Goal: Transaction & Acquisition: Purchase product/service

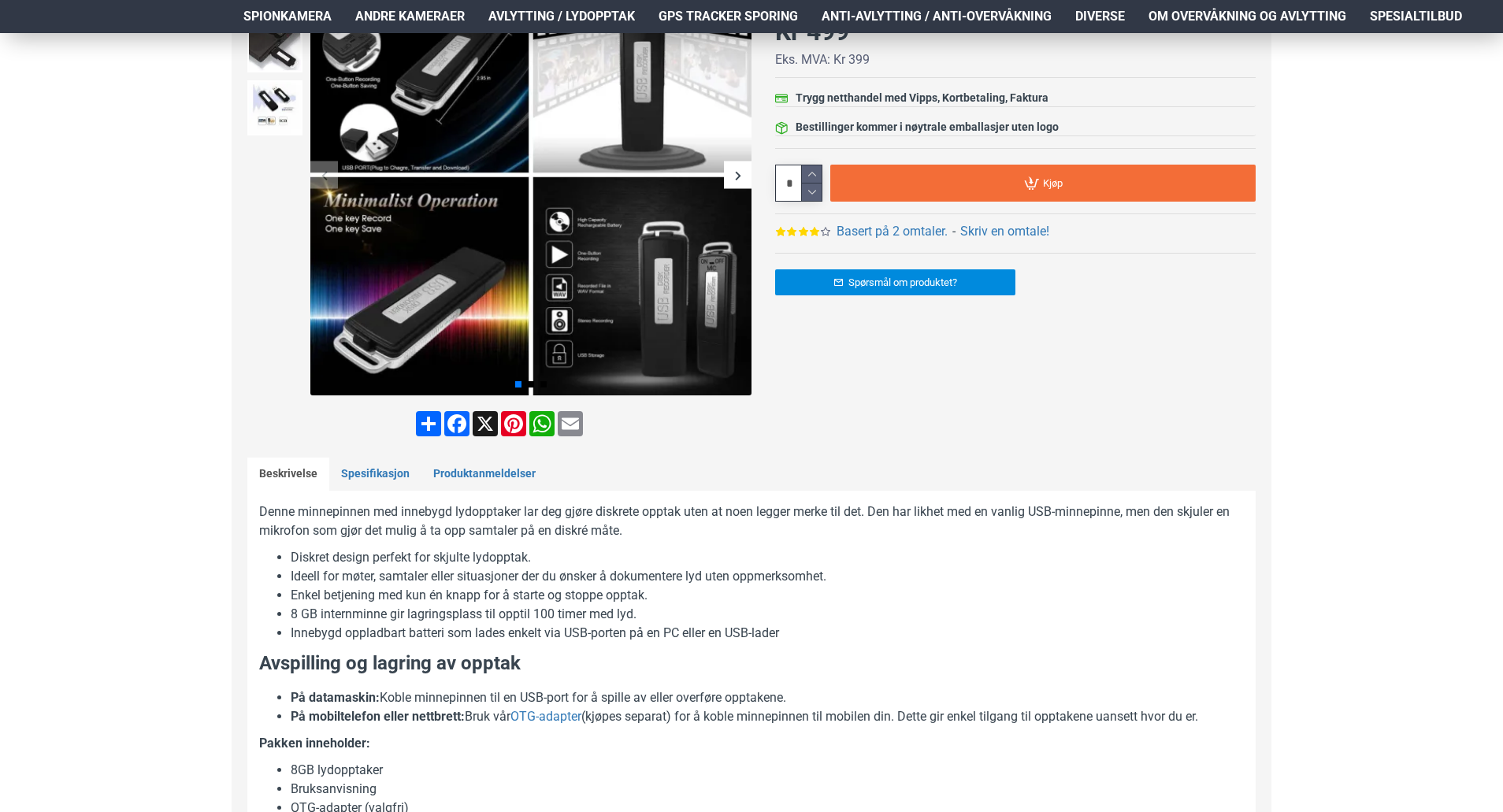
scroll to position [158, 0]
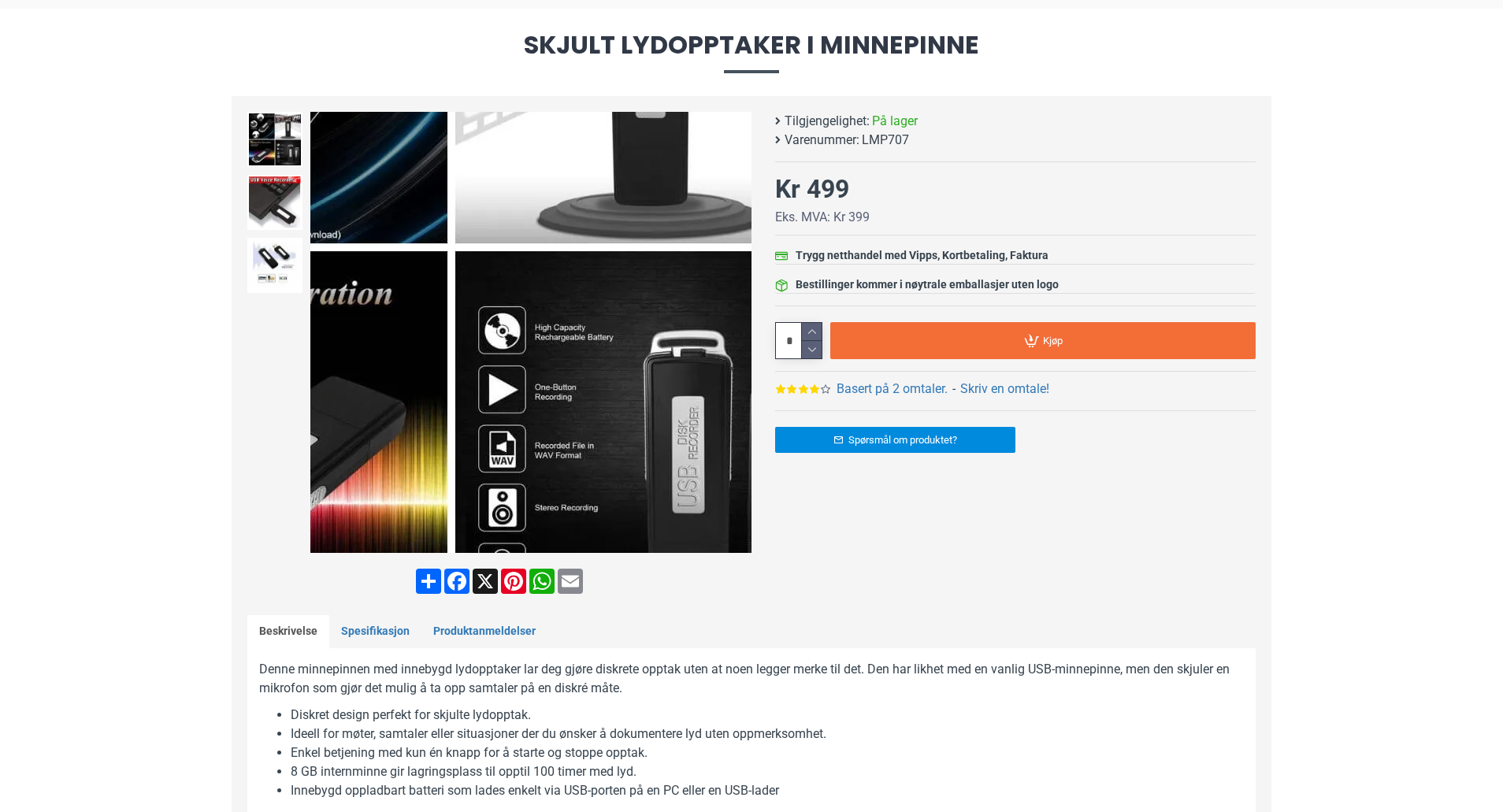
click at [631, 441] on img at bounding box center [531, 333] width 441 height 441
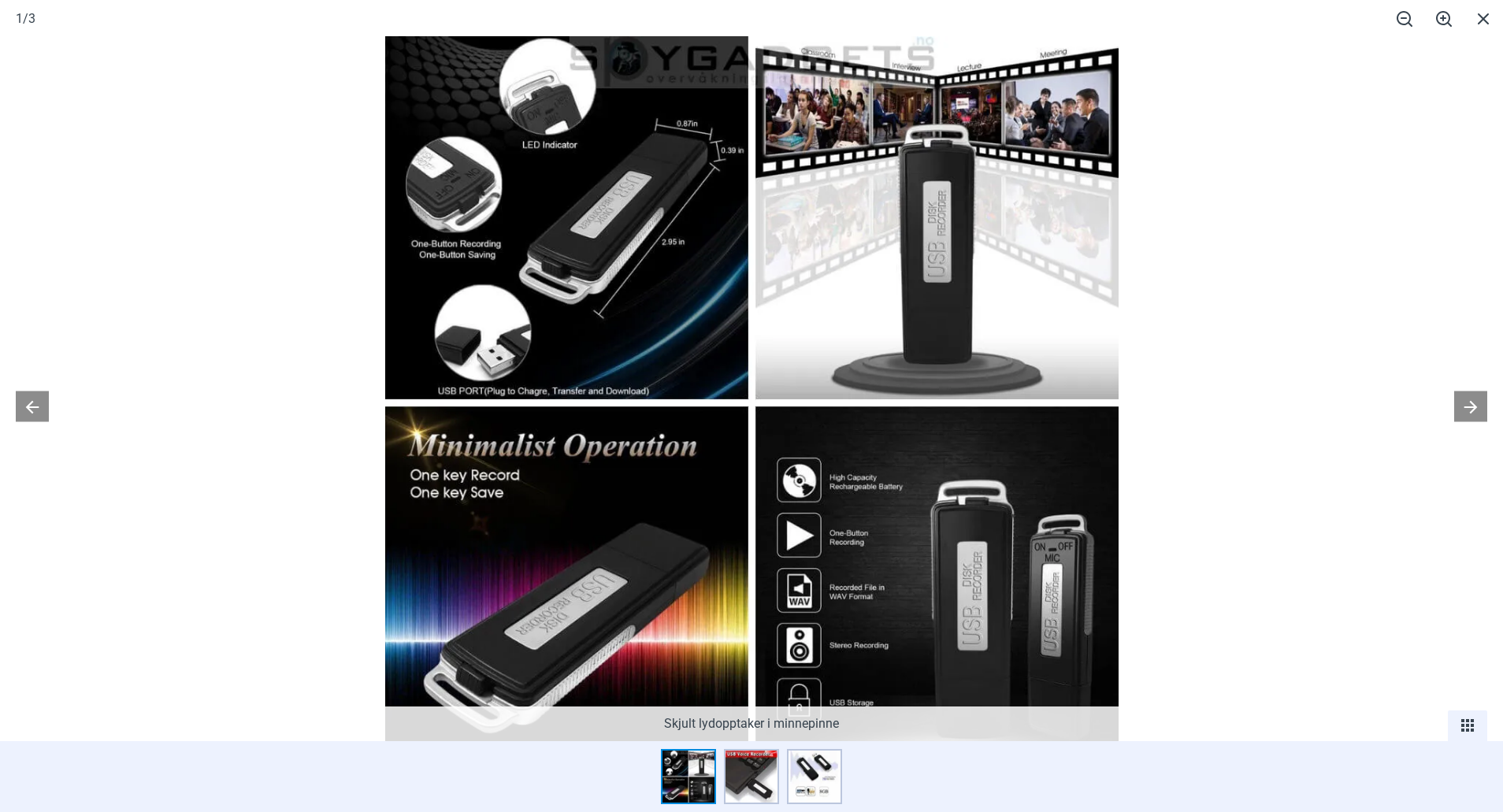
scroll to position [1347, 0]
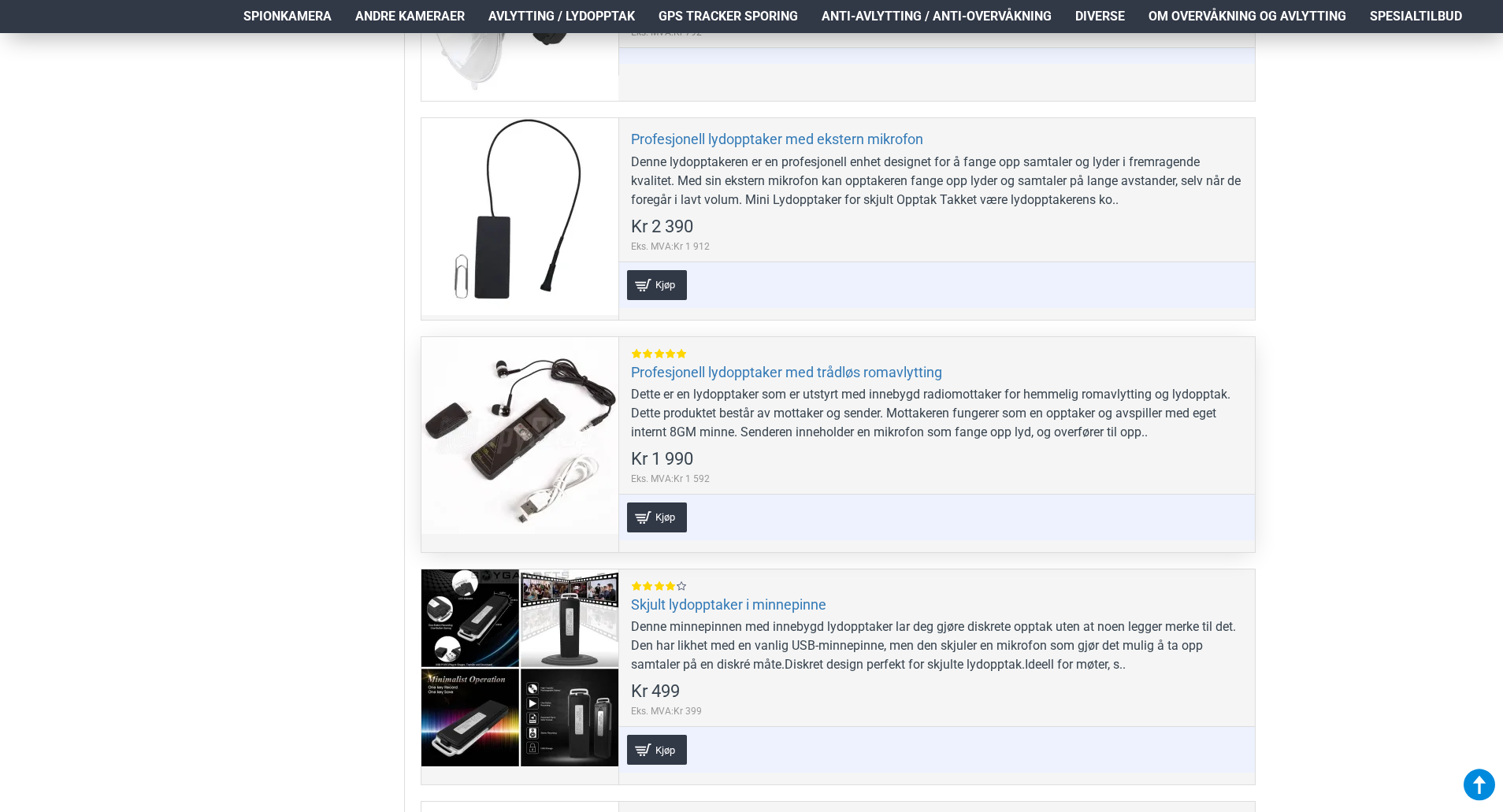
scroll to position [2994, 0]
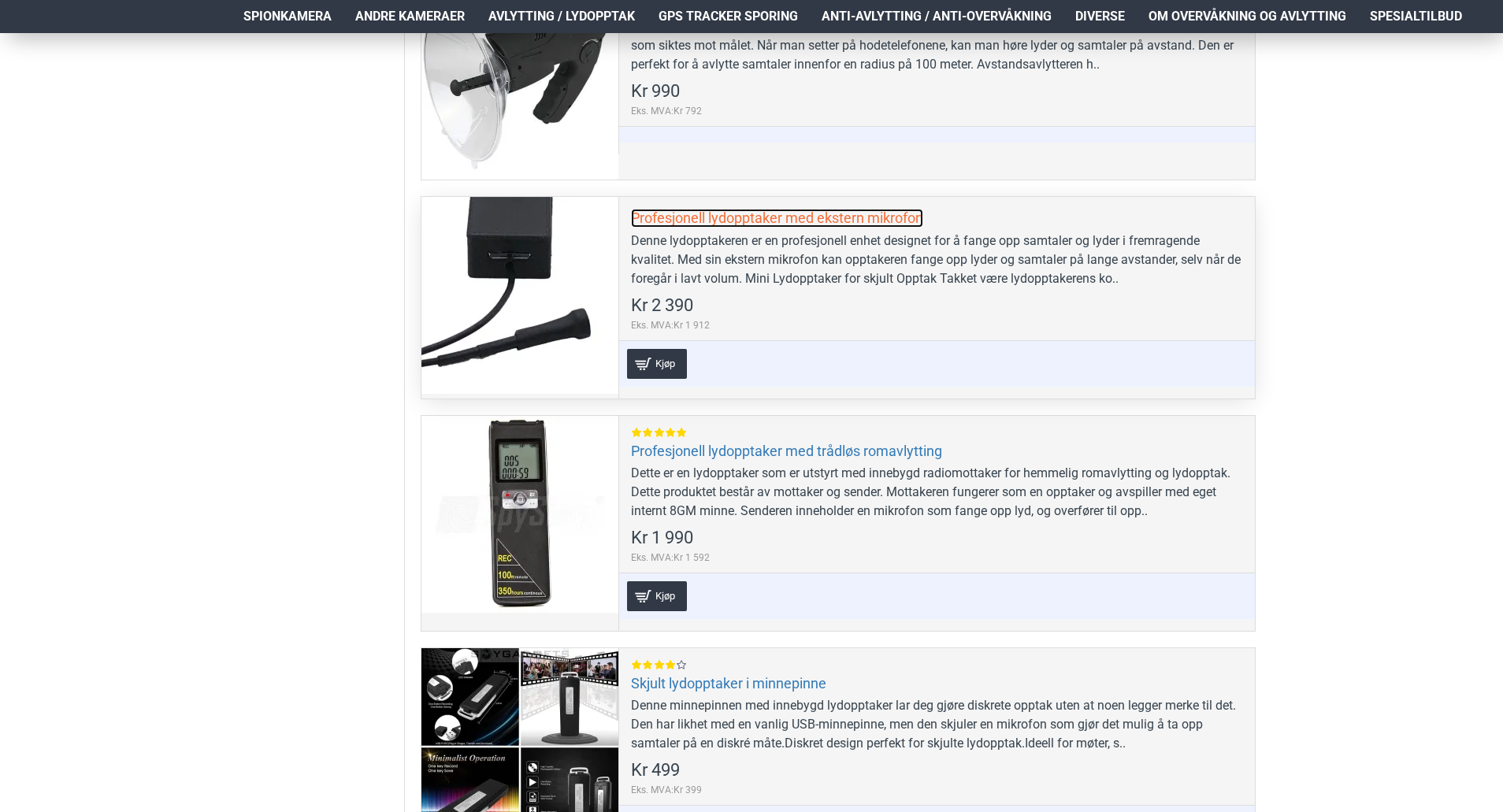
click at [752, 221] on link "Profesjonell lydopptaker med ekstern mikrofon" at bounding box center [777, 218] width 292 height 18
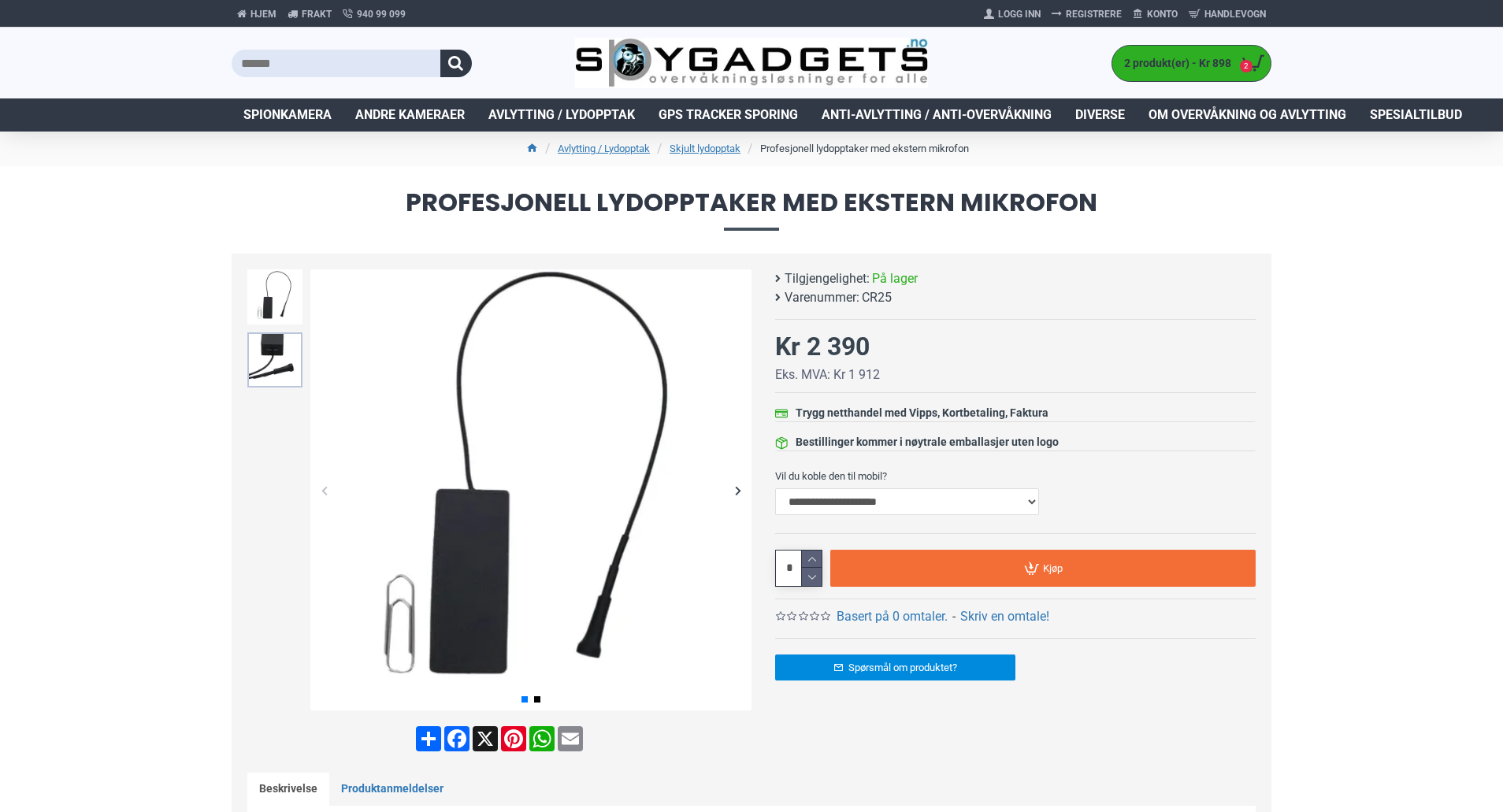
click at [280, 356] on img at bounding box center [275, 360] width 55 height 55
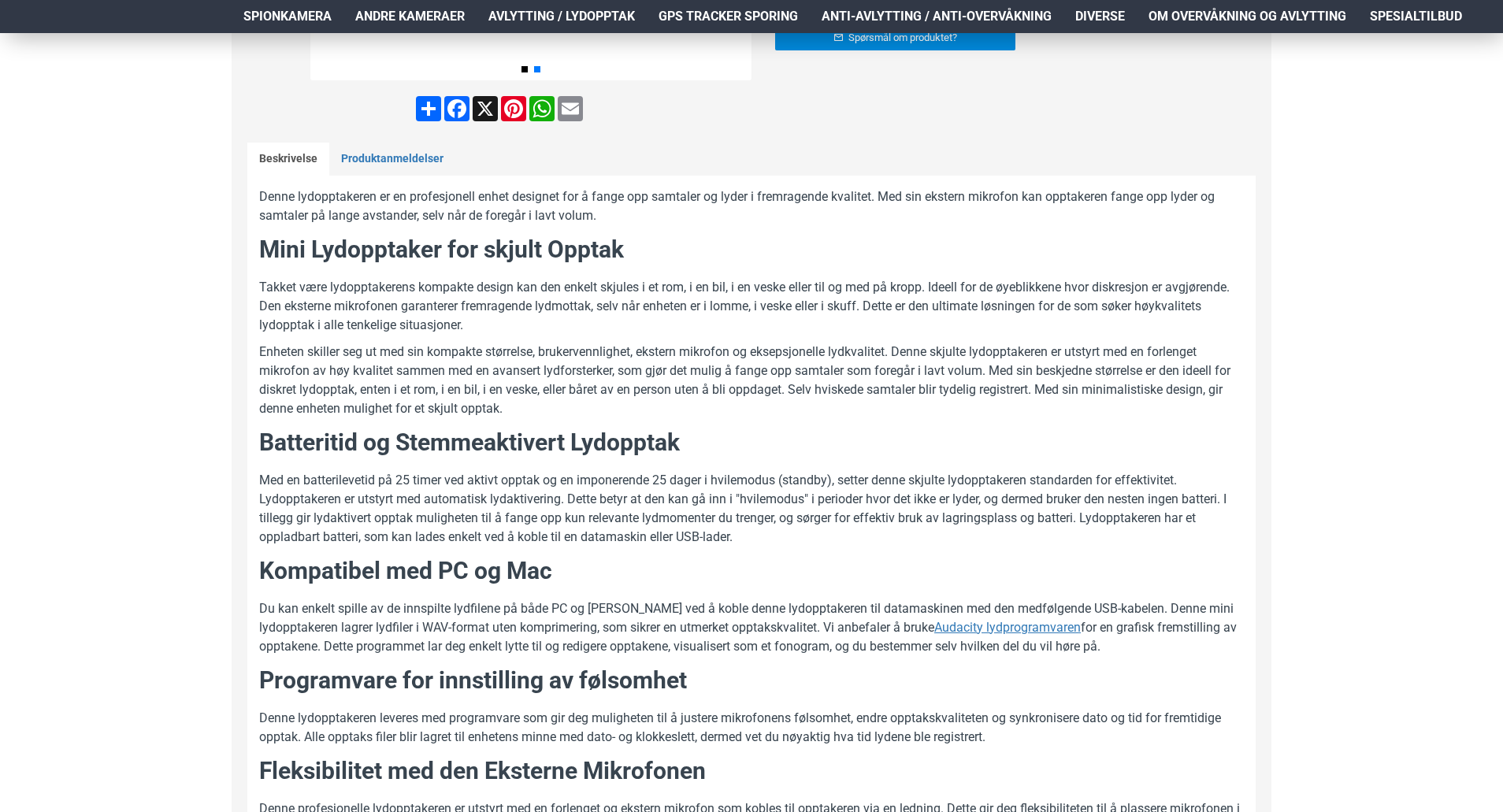
scroll to position [709, 0]
